Goal: Information Seeking & Learning: Learn about a topic

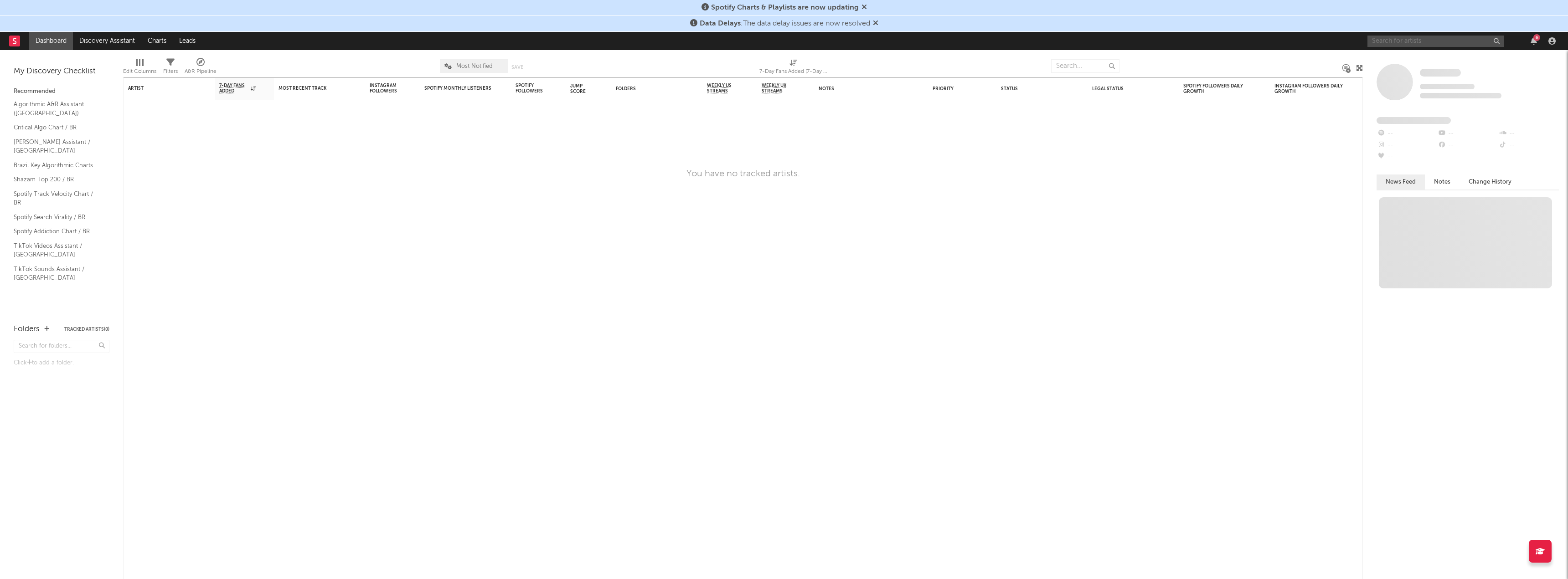
click at [1432, 38] on input "text" at bounding box center [1436, 41] width 137 height 12
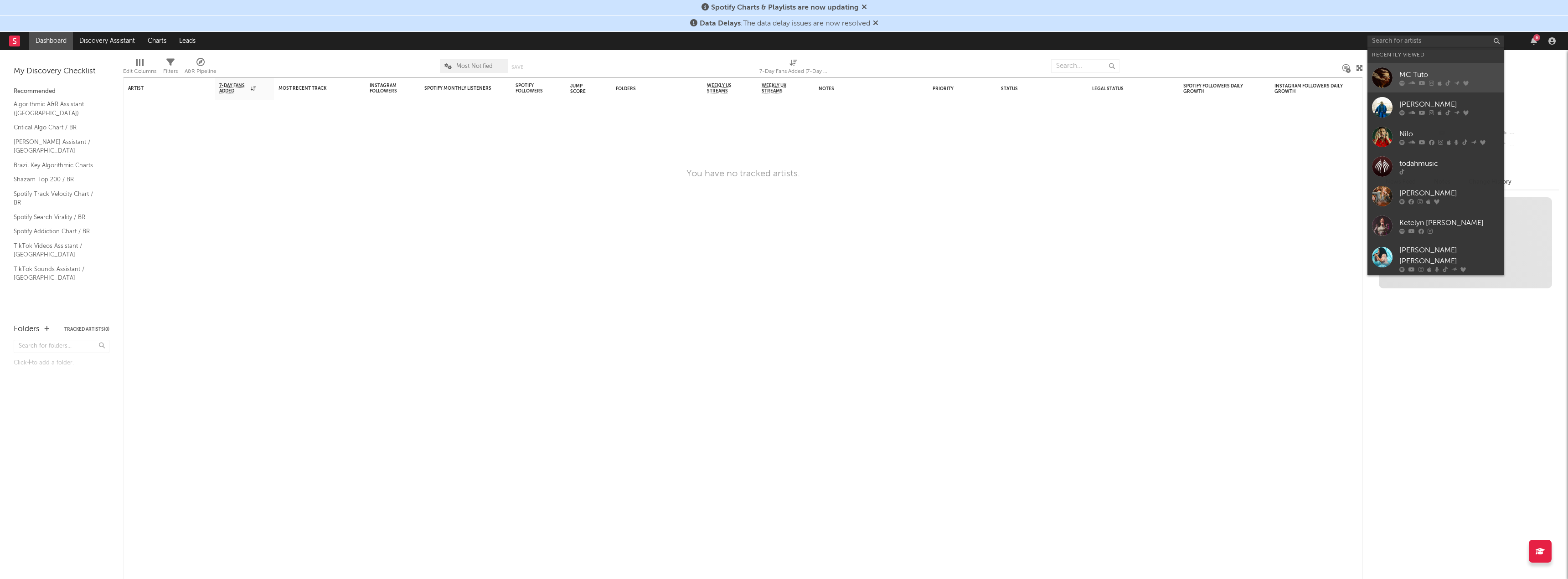
click at [1434, 71] on div "MC Tuto" at bounding box center [1449, 75] width 100 height 11
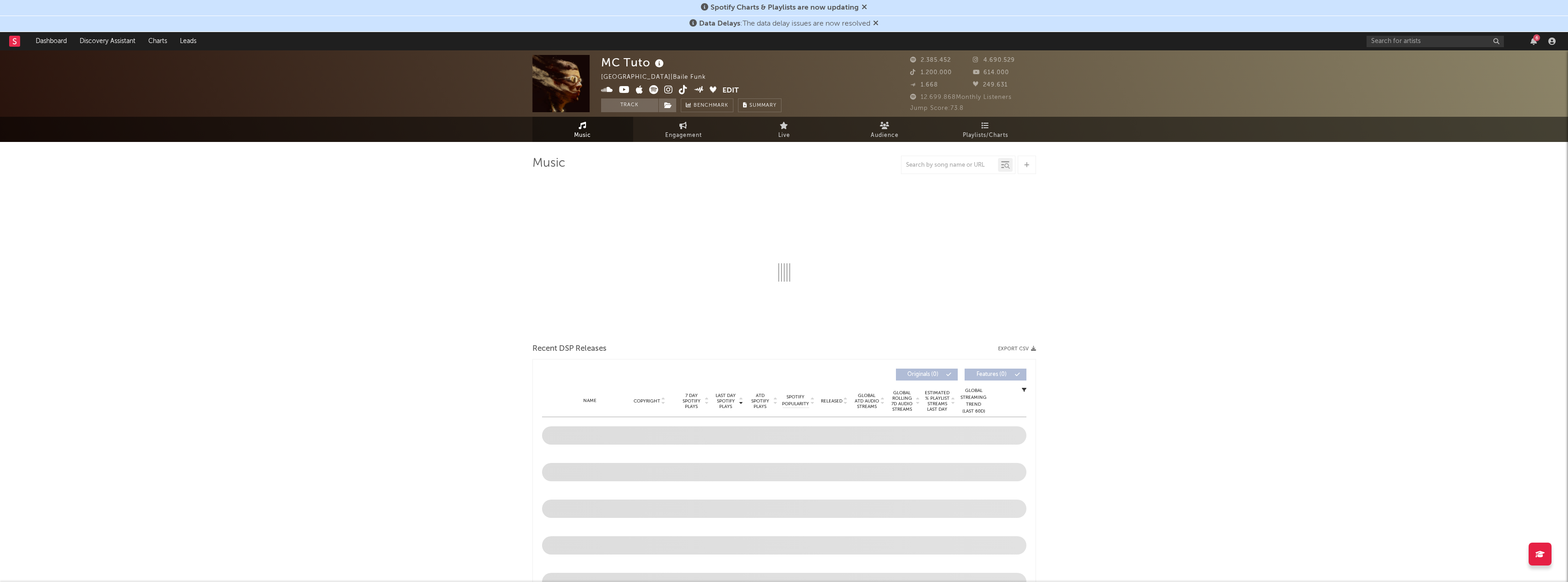
select select "6m"
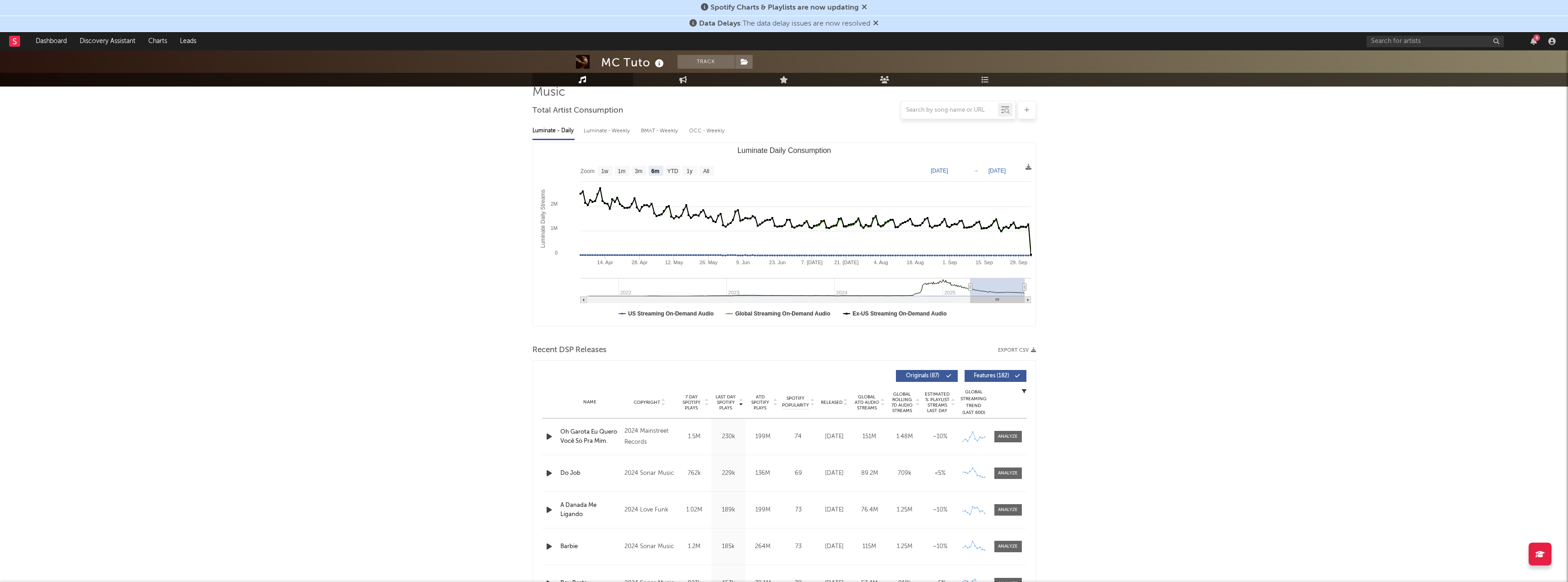
scroll to position [92, 0]
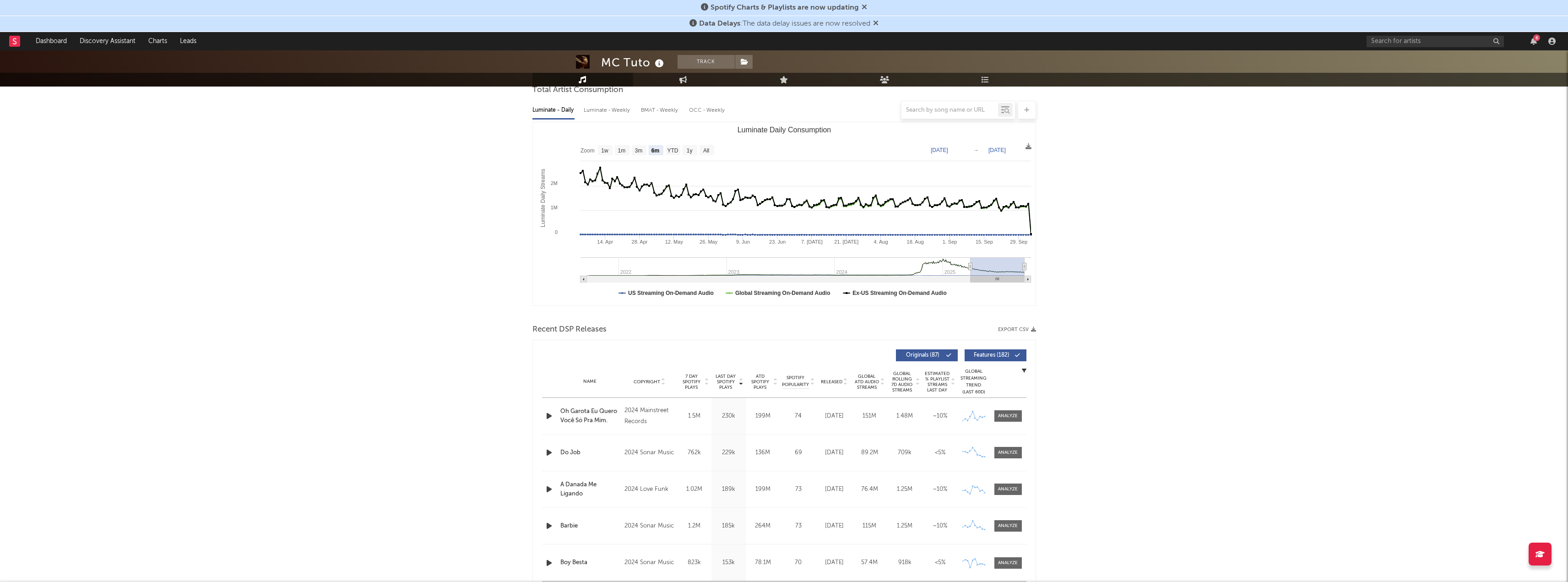
click at [1029, 331] on button "Export CSV" at bounding box center [1017, 330] width 38 height 6
click at [611, 108] on div at bounding box center [784, 110] width 504 height 18
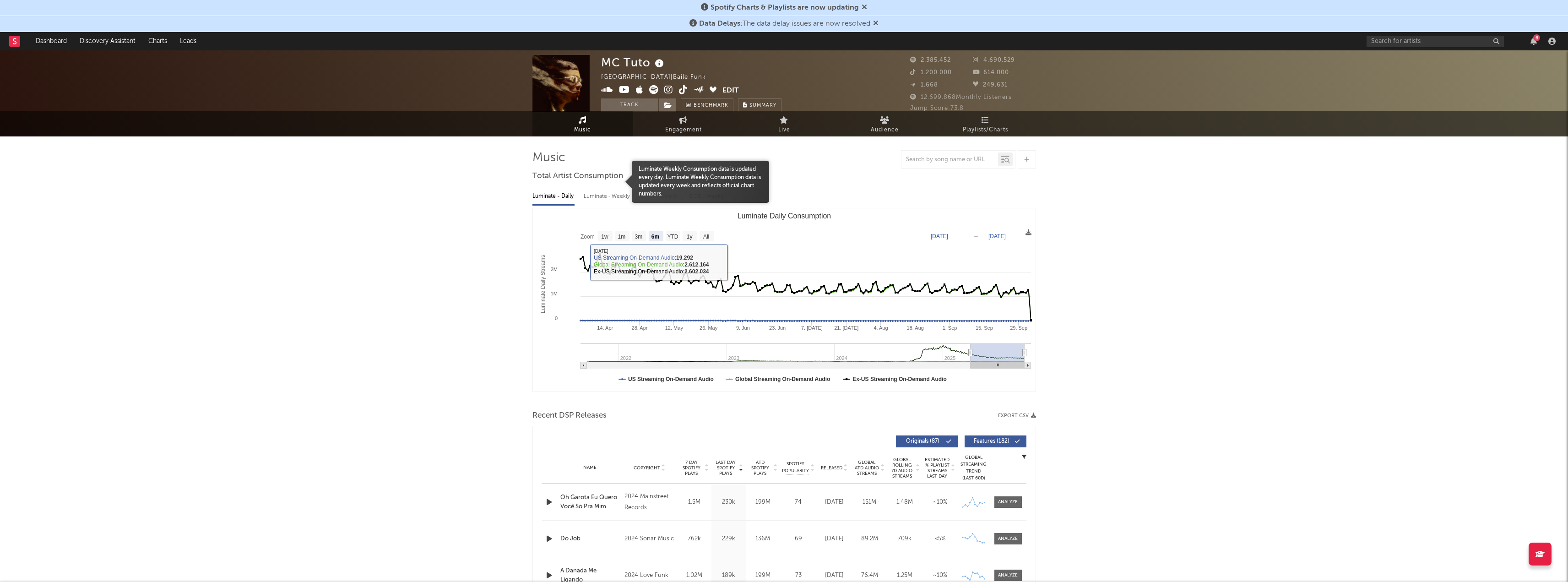
scroll to position [0, 0]
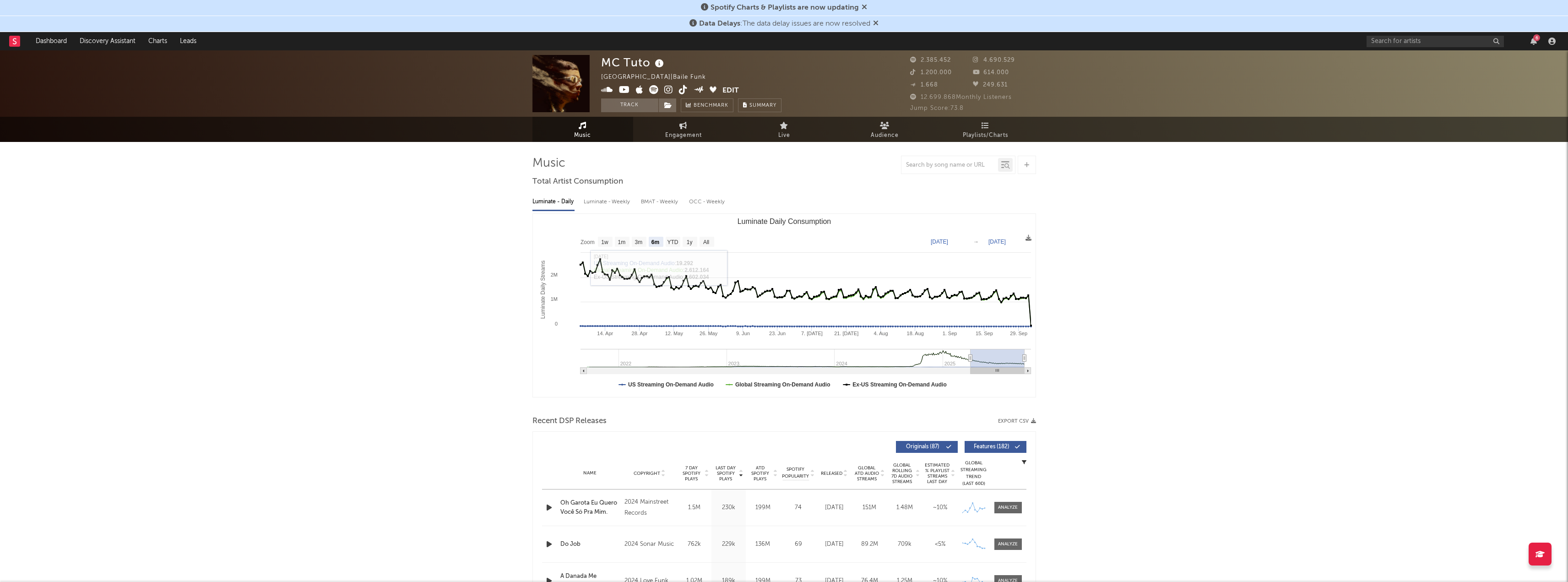
click at [605, 201] on div "Luminate - Weekly" at bounding box center [608, 202] width 48 height 15
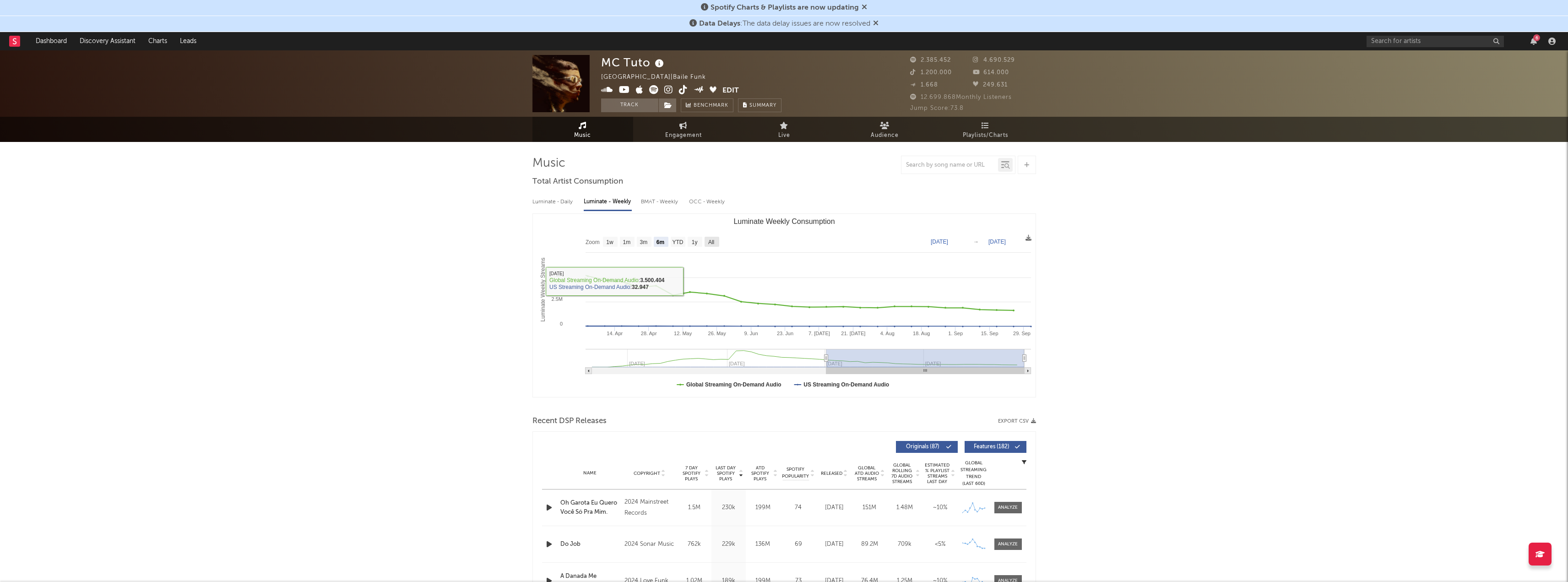
click at [712, 244] on text "All" at bounding box center [711, 242] width 6 height 6
select select "All"
type input "[DATE]"
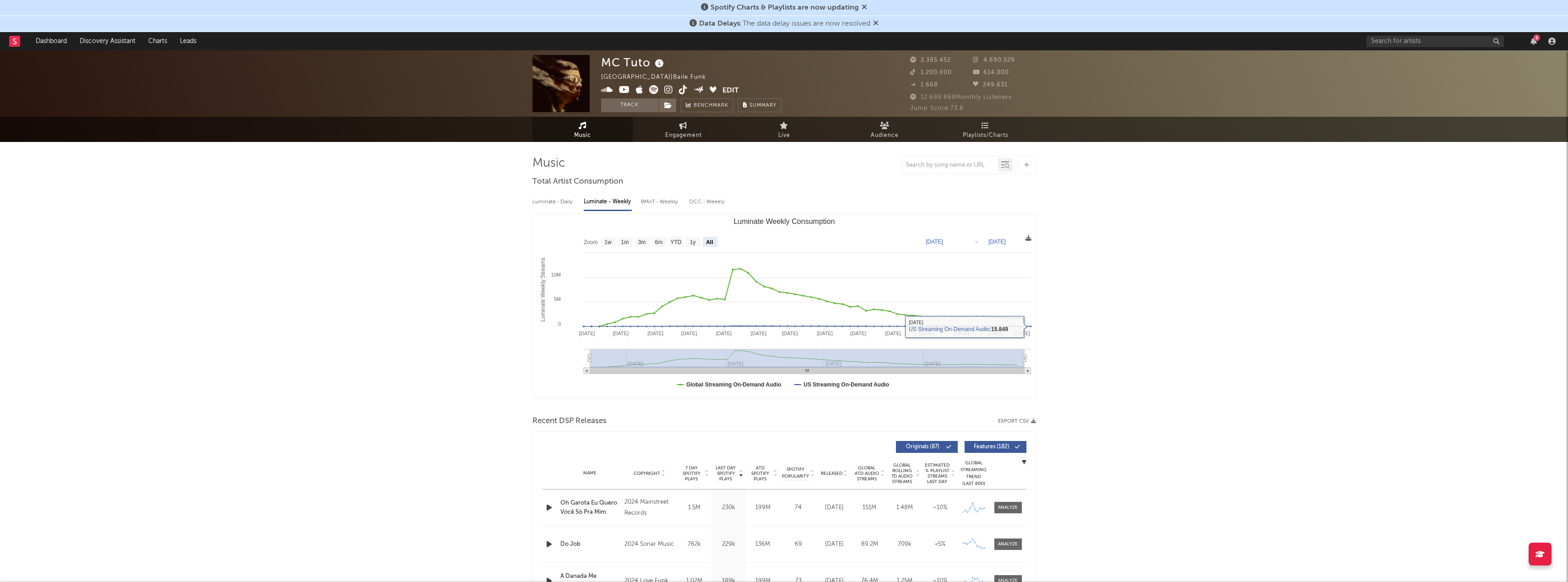
click at [1026, 240] on icon at bounding box center [1028, 238] width 6 height 6
click at [987, 250] on span "Download as CSV" at bounding box center [983, 249] width 92 height 15
drag, startPoint x: 963, startPoint y: 110, endPoint x: 951, endPoint y: 110, distance: 12.0
click at [951, 110] on span "Jump Score: 73.8" at bounding box center [937, 108] width 54 height 6
drag, startPoint x: 921, startPoint y: 98, endPoint x: 957, endPoint y: 101, distance: 36.1
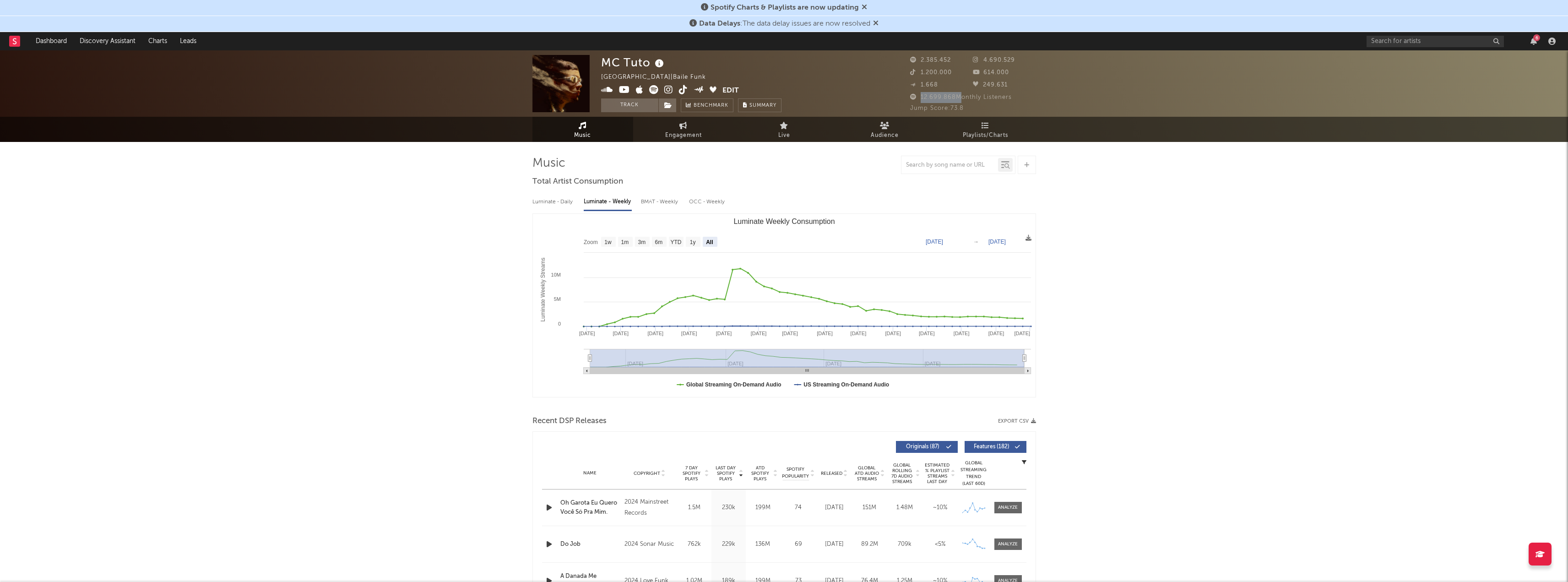
click at [957, 101] on div "12.699.868 Monthly Listeners" at bounding box center [973, 98] width 126 height 11
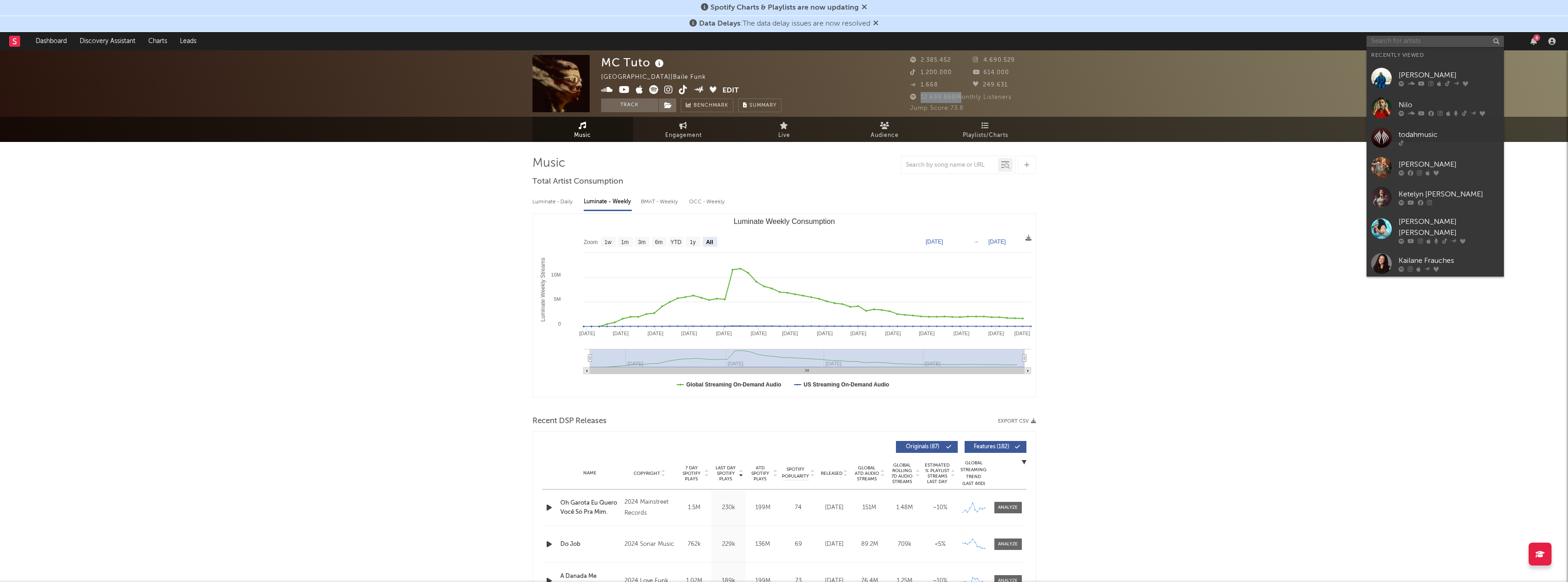
click at [1386, 45] on input "text" at bounding box center [1435, 41] width 138 height 12
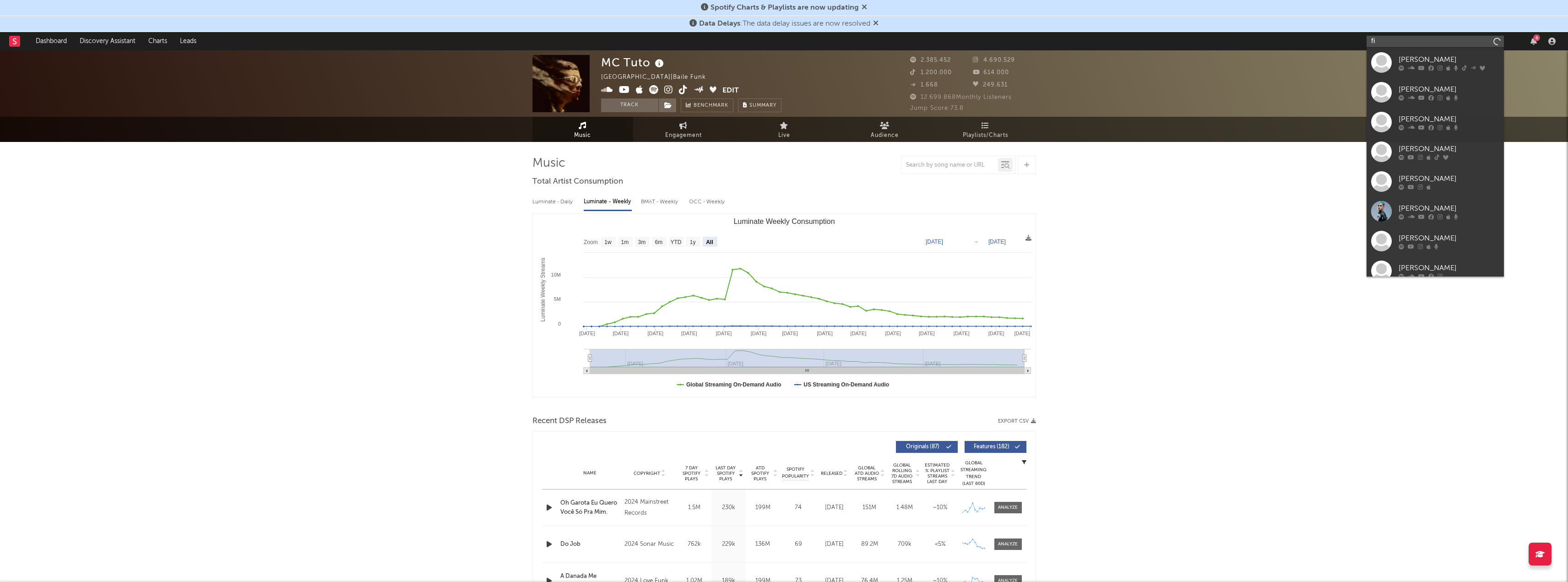
type input "f"
paste input "[PERSON_NAME]"
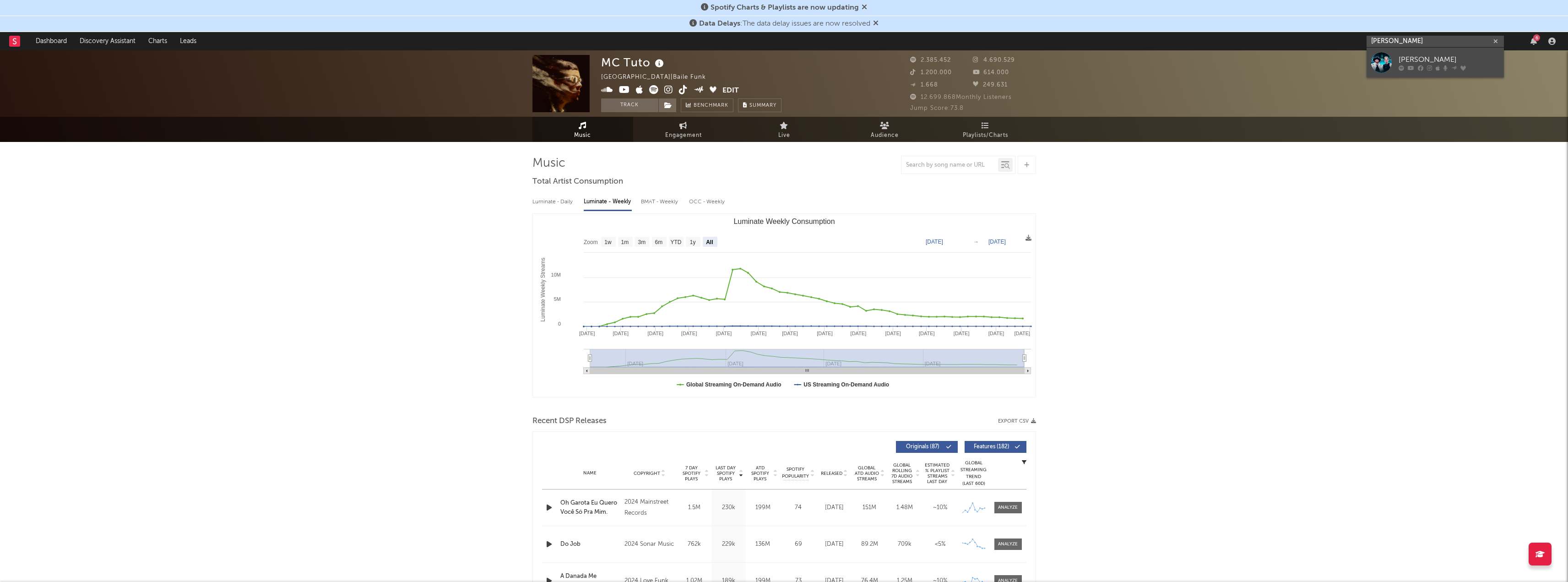
type input "[PERSON_NAME]"
click at [1419, 60] on div "[PERSON_NAME]" at bounding box center [1449, 59] width 101 height 11
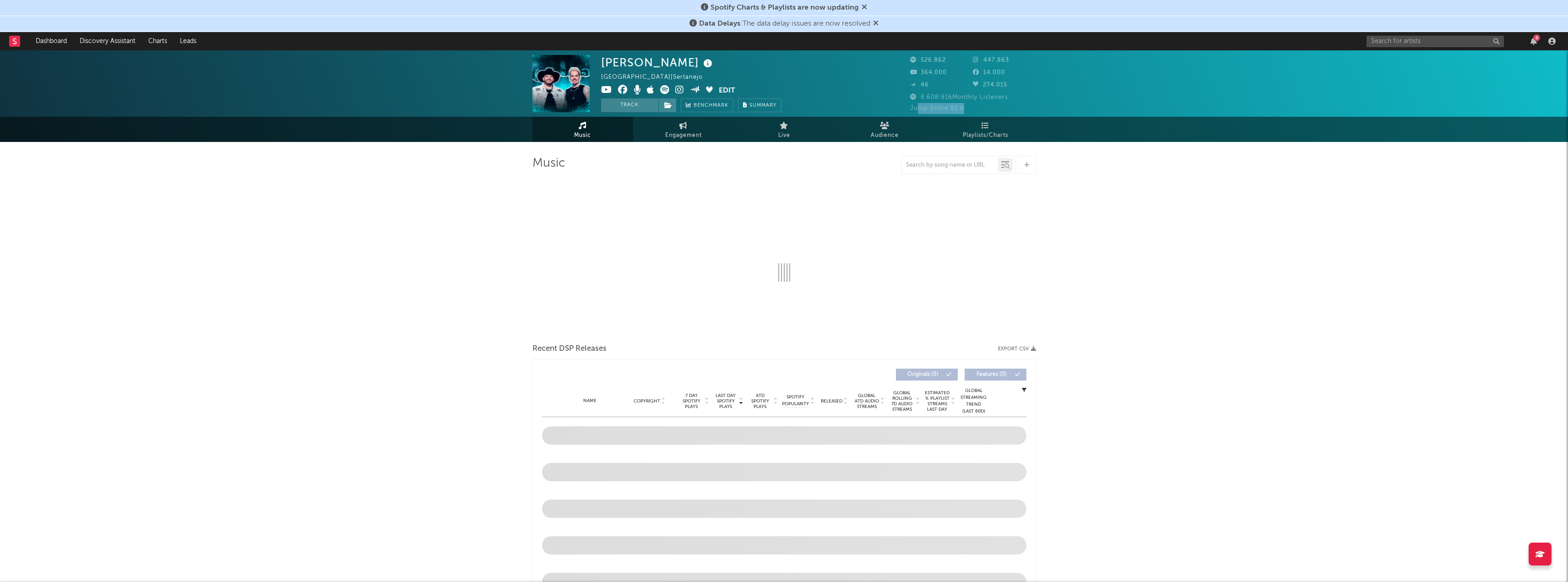
drag, startPoint x: 965, startPoint y: 109, endPoint x: 918, endPoint y: 111, distance: 47.0
click at [918, 111] on div "Jump Score: 82.6" at bounding box center [973, 108] width 126 height 11
select select "6m"
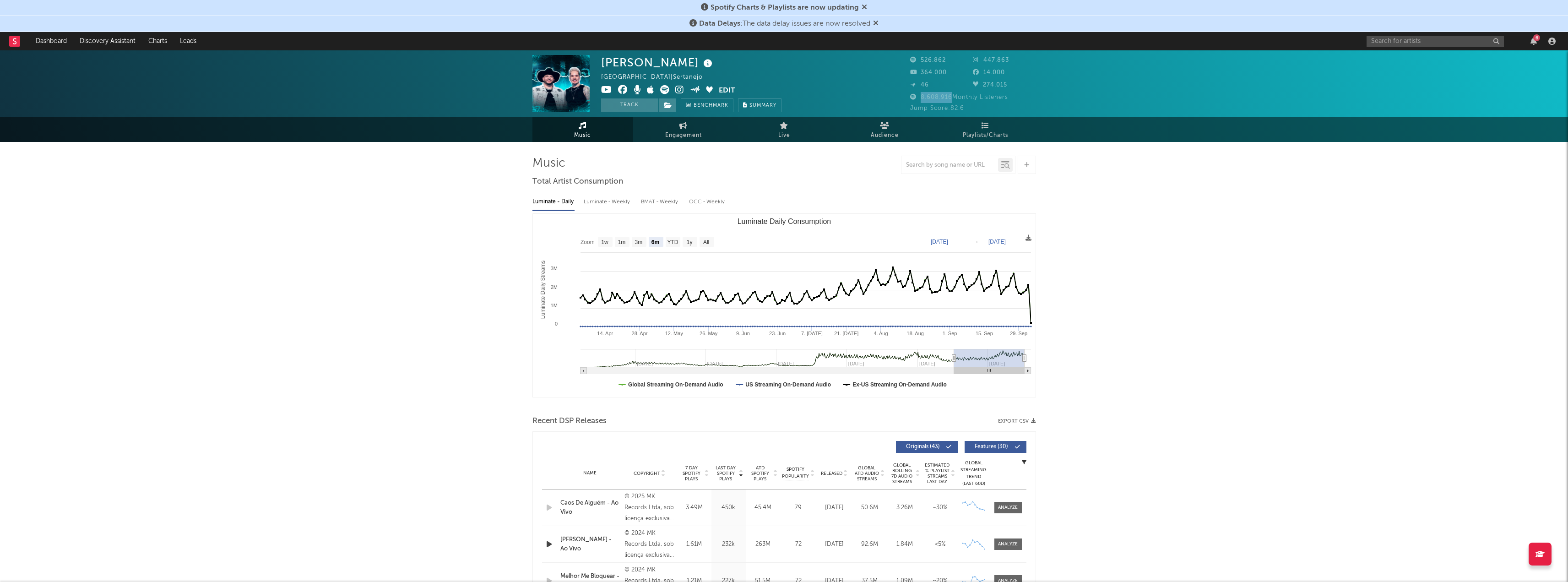
click at [951, 101] on div "8.608.916 Monthly Listeners" at bounding box center [973, 98] width 126 height 11
